Goal: Task Accomplishment & Management: Use online tool/utility

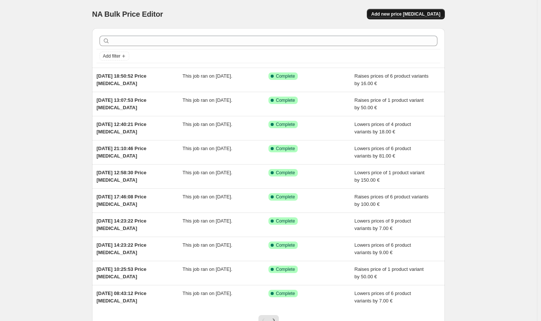
click at [427, 10] on button "Add new price [MEDICAL_DATA]" at bounding box center [406, 14] width 78 height 10
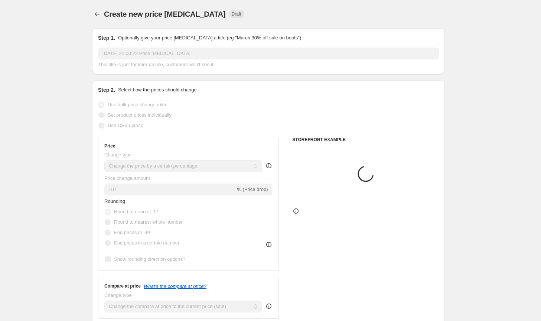
click at [191, 174] on div "Price change amount" at bounding box center [188, 177] width 168 height 7
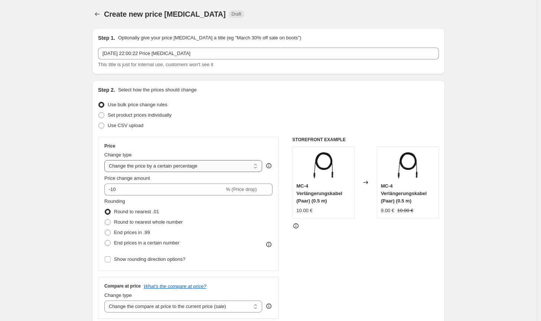
click at [192, 170] on select "Change the price to a certain amount Change the price by a certain amount Chang…" at bounding box center [183, 166] width 158 height 12
select select "by"
click at [106, 160] on select "Change the price to a certain amount Change the price by a certain amount Chang…" at bounding box center [183, 166] width 158 height 12
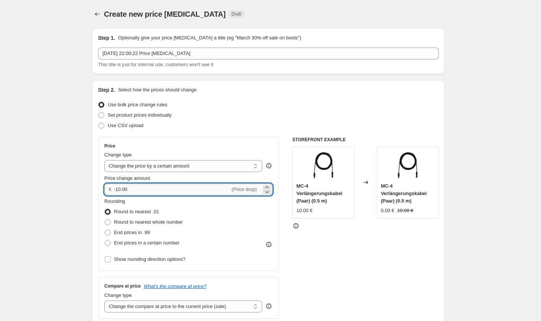
drag, startPoint x: 153, startPoint y: 188, endPoint x: 118, endPoint y: 189, distance: 34.9
click at [118, 189] on input "-10.00" at bounding box center [172, 189] width 116 height 12
type input "-30.00"
click at [164, 223] on span "Round to nearest whole number" at bounding box center [148, 222] width 69 height 6
click at [105, 219] on input "Round to nearest whole number" at bounding box center [105, 219] width 0 height 0
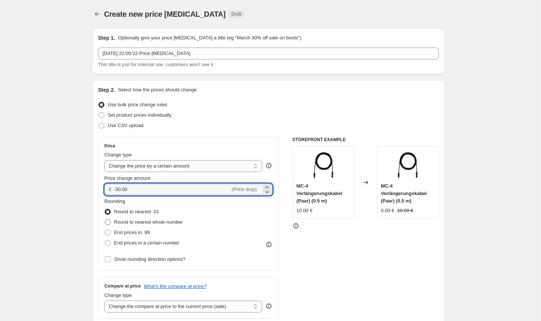
radio input "true"
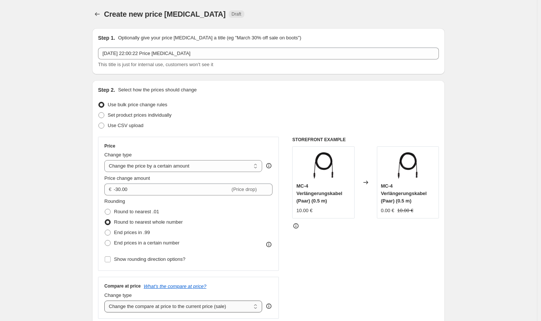
click at [225, 309] on select "Change the compare at price to the current price (sale) Change the compare at p…" at bounding box center [183, 306] width 158 height 12
select select "no_change"
click at [106, 300] on select "Change the compare at price to the current price (sale) Change the compare at p…" at bounding box center [183, 306] width 158 height 12
click at [372, 280] on div "STOREFRONT EXAMPLE MC-4 Verlängerungskabel (Paar) (0.5 m) 10.00 € Changed to MC…" at bounding box center [365, 228] width 147 height 182
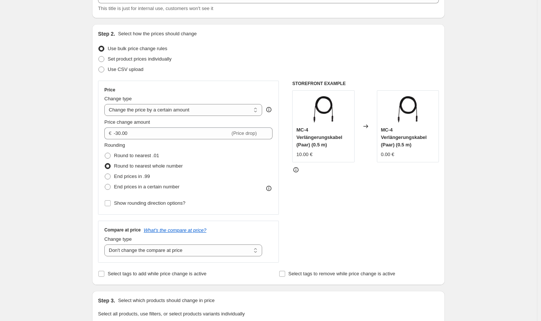
scroll to position [148, 0]
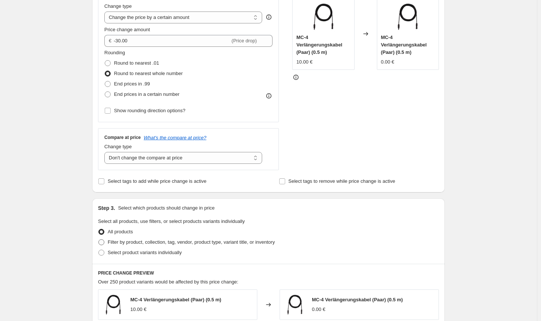
click at [263, 241] on span "Filter by product, collection, tag, vendor, product type, variant title, or inv…" at bounding box center [191, 242] width 167 height 6
click at [99, 239] on input "Filter by product, collection, tag, vendor, product type, variant title, or inv…" at bounding box center [98, 239] width 0 height 0
radio input "true"
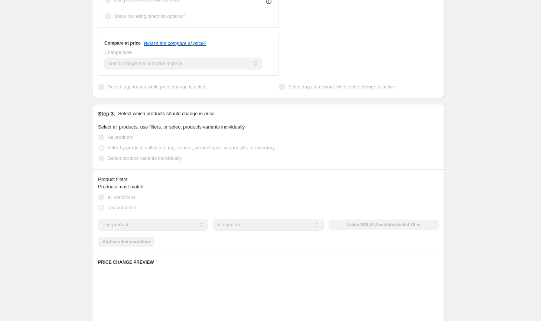
scroll to position [260, 0]
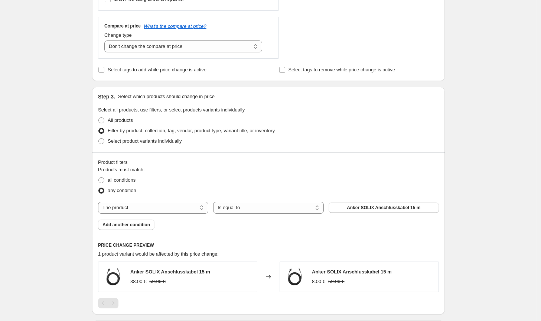
click at [367, 213] on div "The product The product's collection The product's tag The product's vendor The…" at bounding box center [268, 208] width 341 height 12
click at [370, 209] on span "Anker SOLIX Anschlusskabel 15 m" at bounding box center [384, 208] width 74 height 6
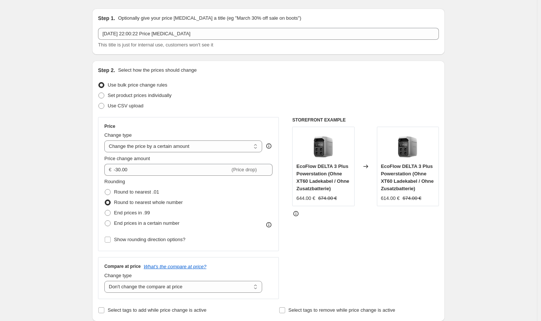
scroll to position [0, 0]
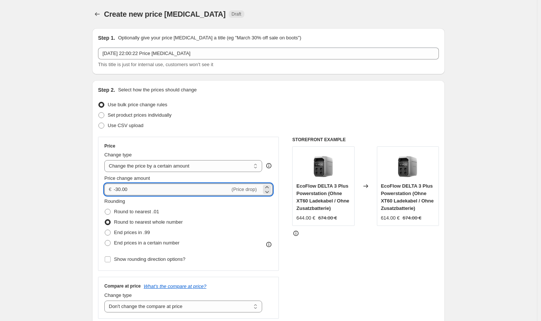
click at [120, 190] on input "-30.00" at bounding box center [172, 189] width 116 height 12
click at [121, 188] on input "-20.00" at bounding box center [172, 189] width 116 height 12
drag, startPoint x: 122, startPoint y: 189, endPoint x: 118, endPoint y: 188, distance: 4.1
click at [118, 188] on input "-21.00" at bounding box center [172, 189] width 116 height 12
click at [365, 254] on div "STOREFRONT EXAMPLE EcoFlow DELTA 3 Plus Powerstation (Ohne XT60 Ladekabel / Ohn…" at bounding box center [365, 228] width 147 height 182
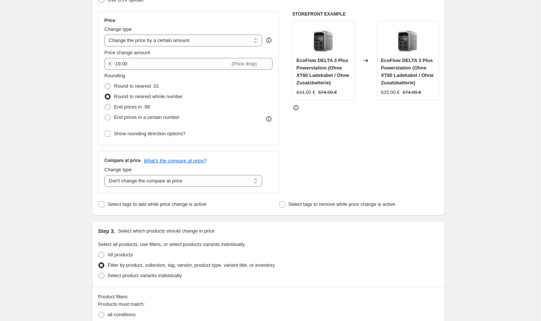
scroll to position [37, 0]
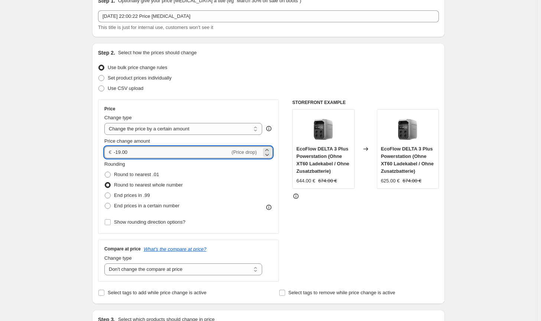
click at [122, 155] on input "-19.00" at bounding box center [172, 152] width 116 height 12
type input "-18.00"
click at [337, 231] on div "STOREFRONT EXAMPLE EcoFlow DELTA 3 Plus Powerstation (Ohne XT60 Ladekabel / Ohn…" at bounding box center [365, 190] width 147 height 182
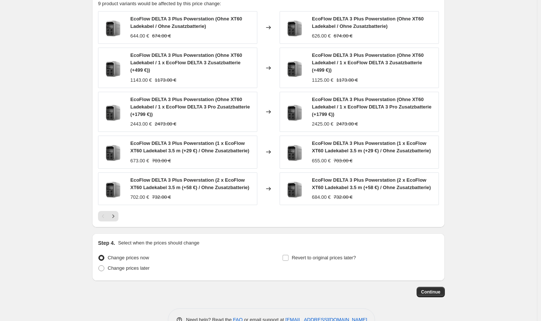
scroll to position [531, 0]
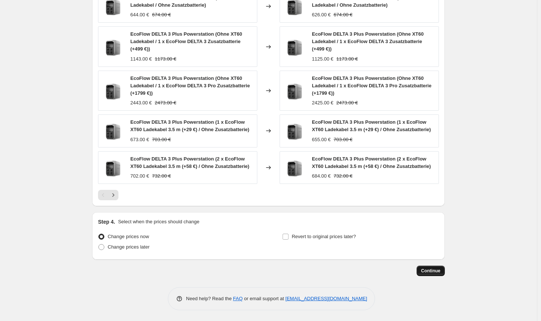
click at [443, 272] on button "Continue" at bounding box center [431, 270] width 28 height 10
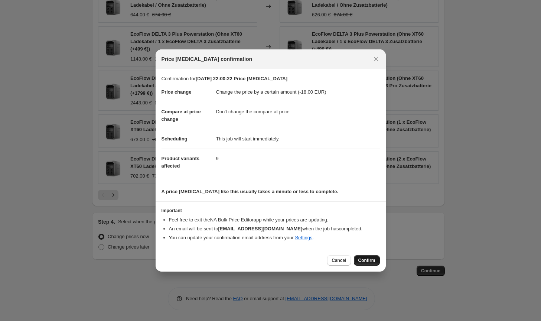
click at [372, 260] on span "Confirm" at bounding box center [366, 260] width 17 height 6
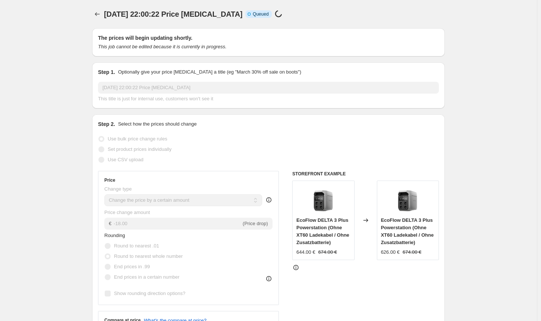
scroll to position [531, 0]
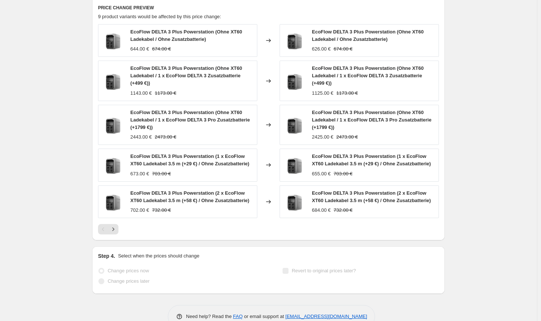
select select "by"
select select "no_change"
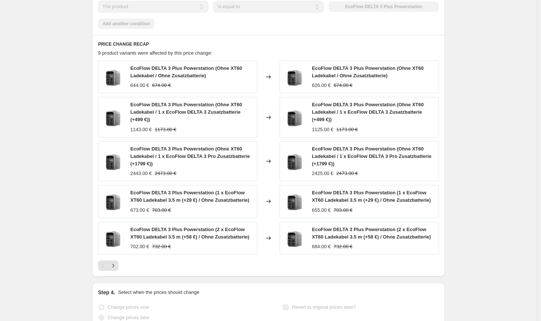
scroll to position [0, 0]
